Goal: Information Seeking & Learning: Understand process/instructions

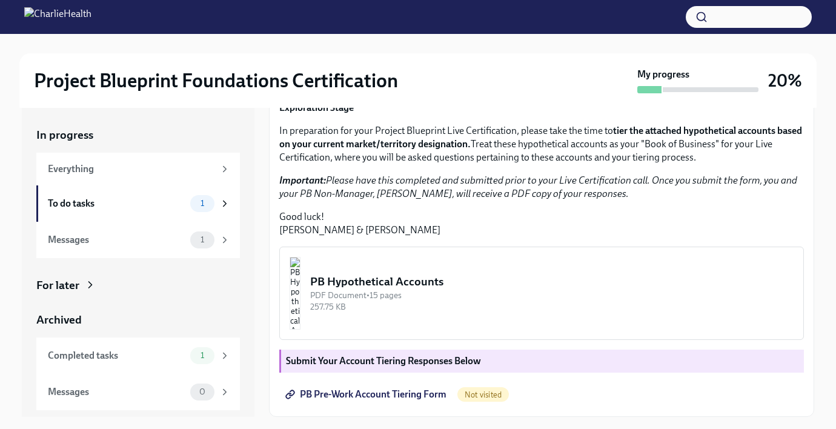
scroll to position [285, 0]
click at [420, 397] on span "PB Pre-Work Account Tiering Form" at bounding box center [367, 394] width 159 height 12
click at [437, 286] on button "PB Hypothetical Accounts PDF Document • 15 pages 257.75 KB" at bounding box center [541, 292] width 524 height 93
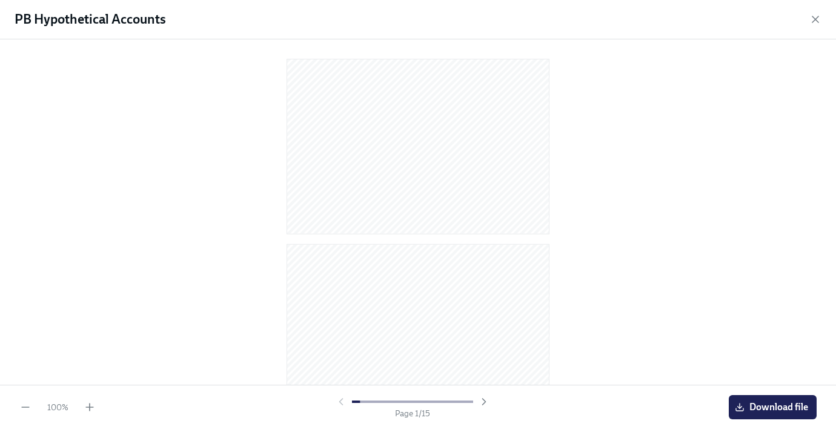
click at [704, 80] on div at bounding box center [417, 209] width 797 height 321
click at [812, 20] on icon "button" at bounding box center [815, 19] width 12 height 12
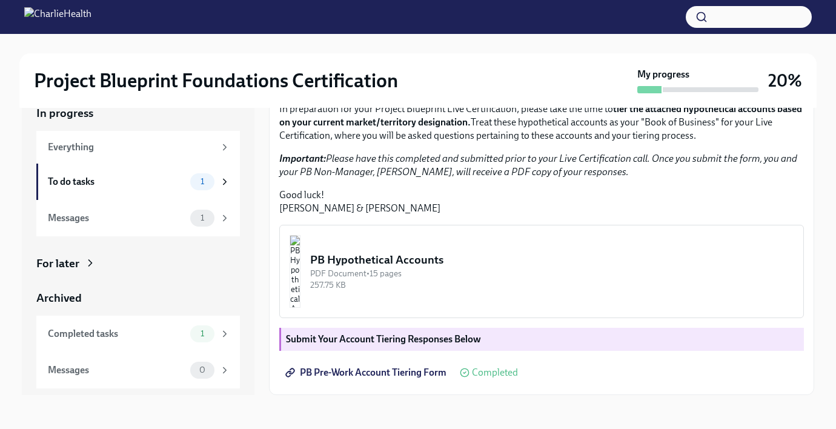
scroll to position [257, 0]
click at [668, 177] on em "Important: Please have this completed and submitted prior to your Live Certific…" at bounding box center [538, 165] width 518 height 25
click at [300, 284] on img "button" at bounding box center [294, 271] width 11 height 73
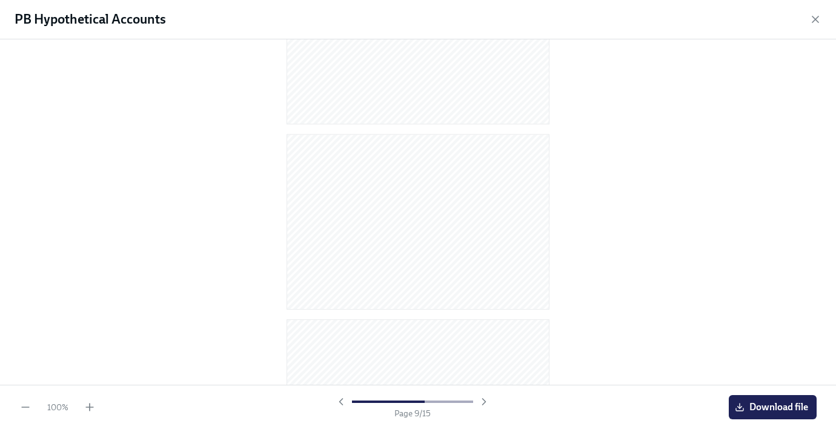
scroll to position [1196, 0]
click at [816, 18] on icon "button" at bounding box center [815, 19] width 6 height 6
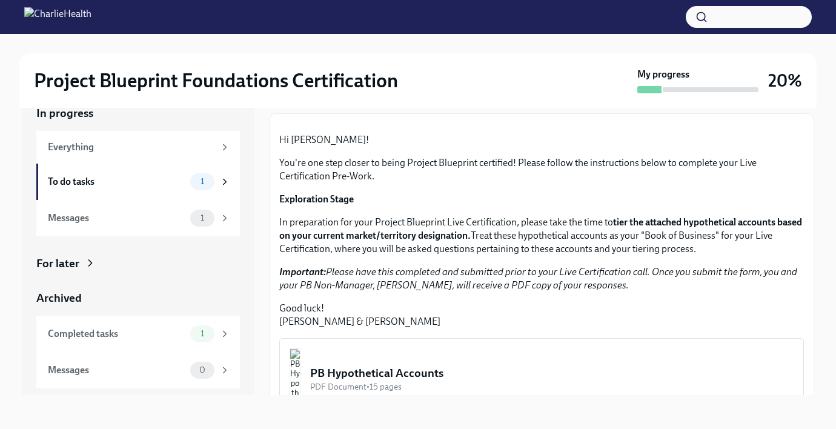
scroll to position [0, 0]
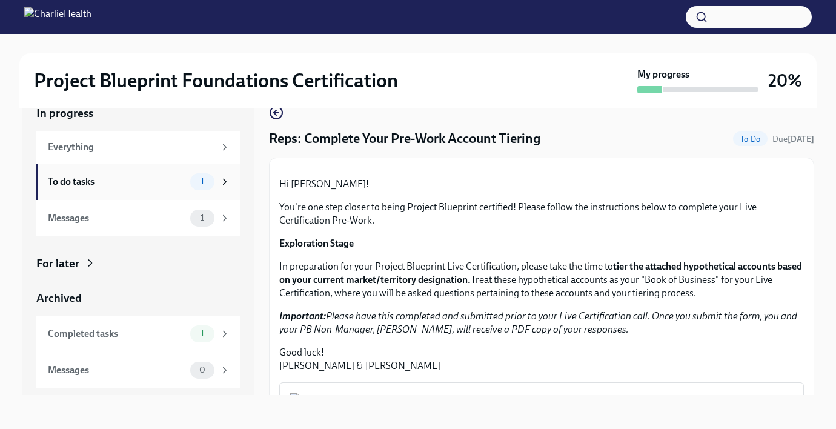
click at [226, 191] on div "To do tasks 1" at bounding box center [137, 181] width 203 height 36
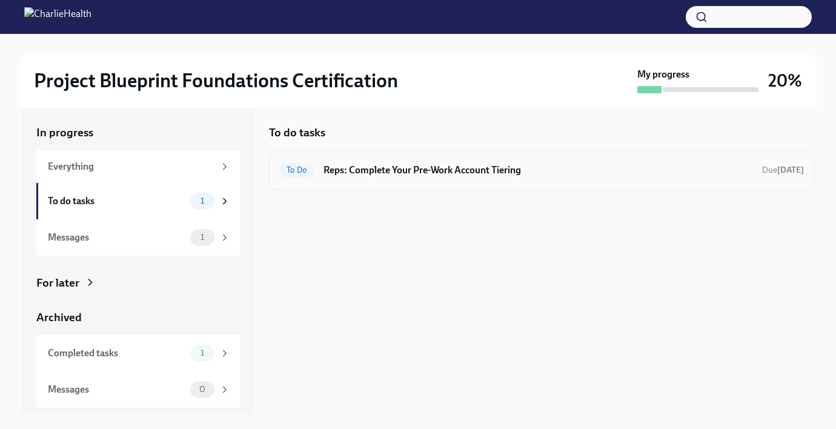
click at [375, 174] on h6 "Reps: Complete Your Pre-Work Account Tiering" at bounding box center [537, 169] width 429 height 13
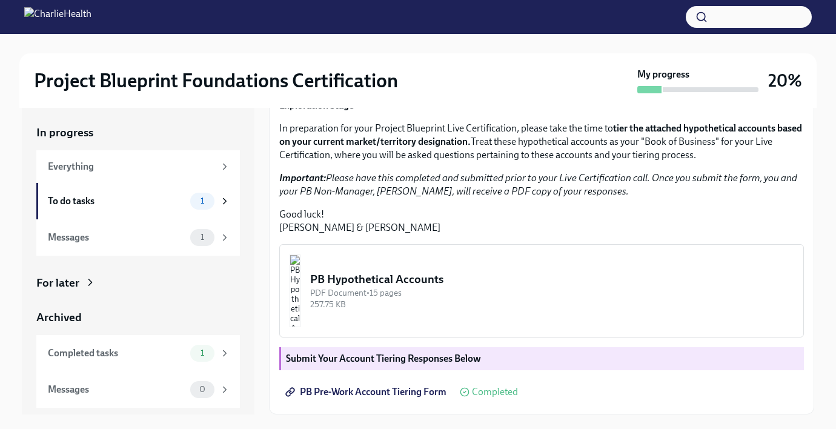
scroll to position [22, 0]
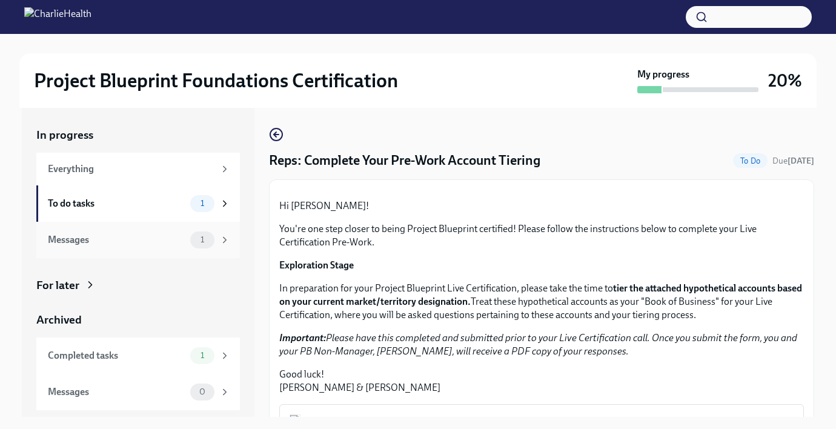
click at [166, 241] on div "Messages" at bounding box center [116, 239] width 137 height 13
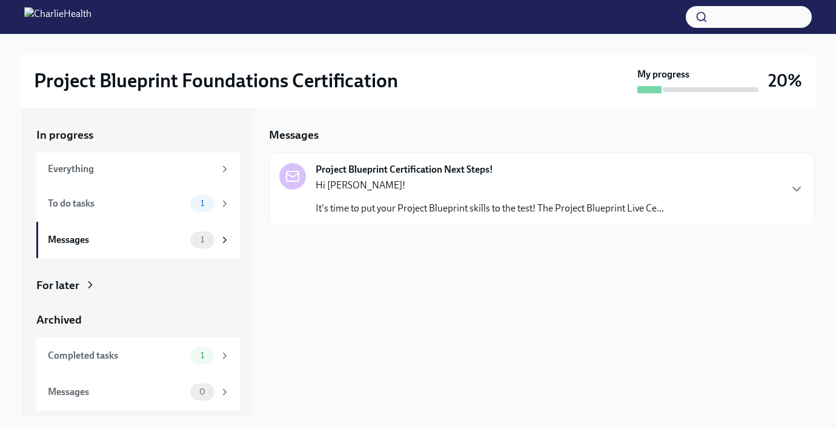
click at [407, 210] on p "It's time to put your Project Blueprint skills to the test! The Project Bluepri…" at bounding box center [489, 208] width 348 height 13
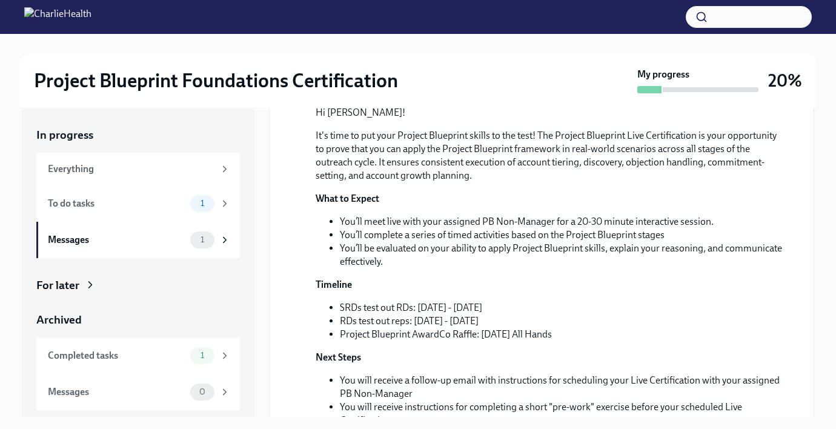
scroll to position [163, 0]
